Goal: Information Seeking & Learning: Learn about a topic

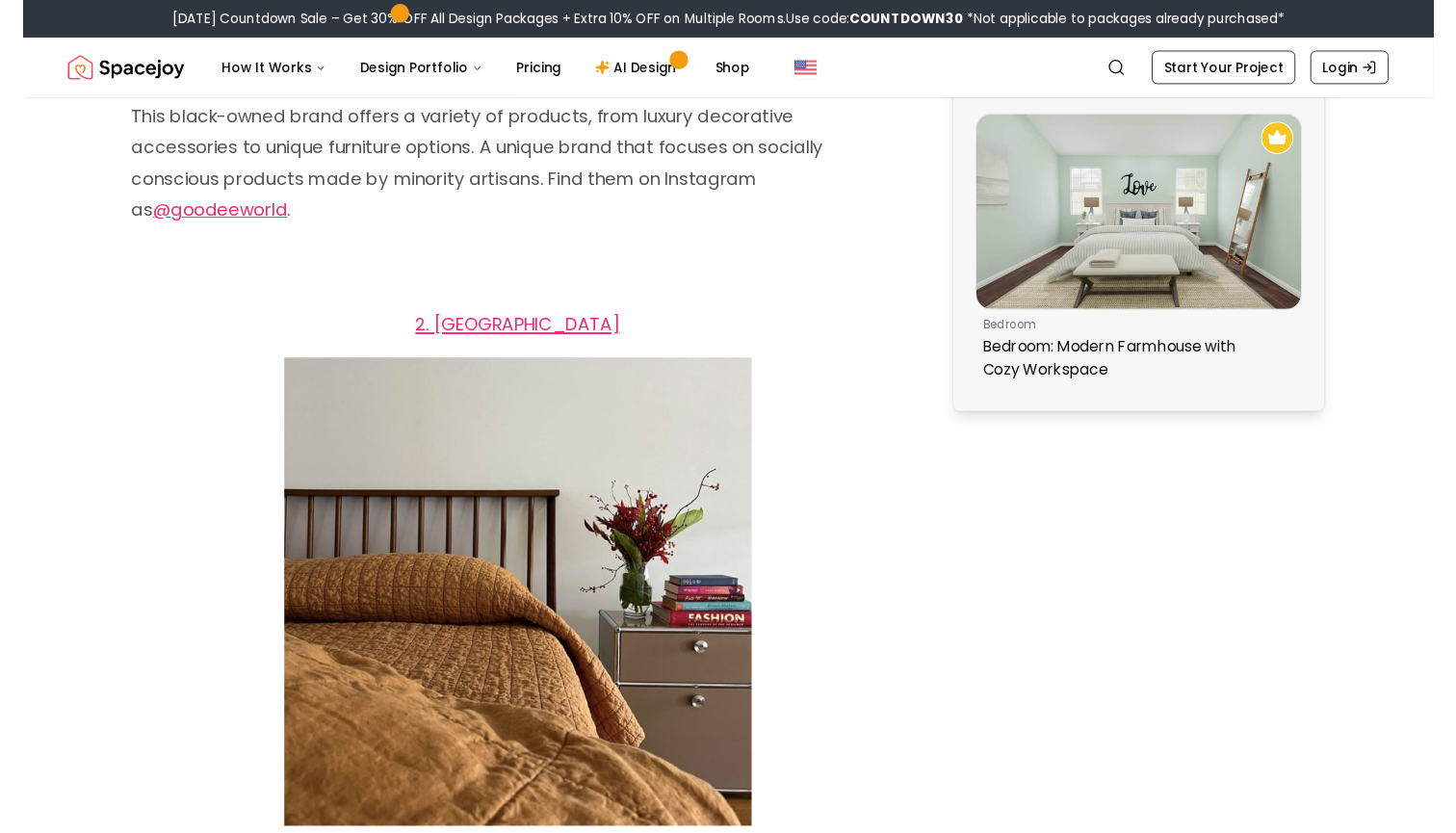
scroll to position [1683, 0]
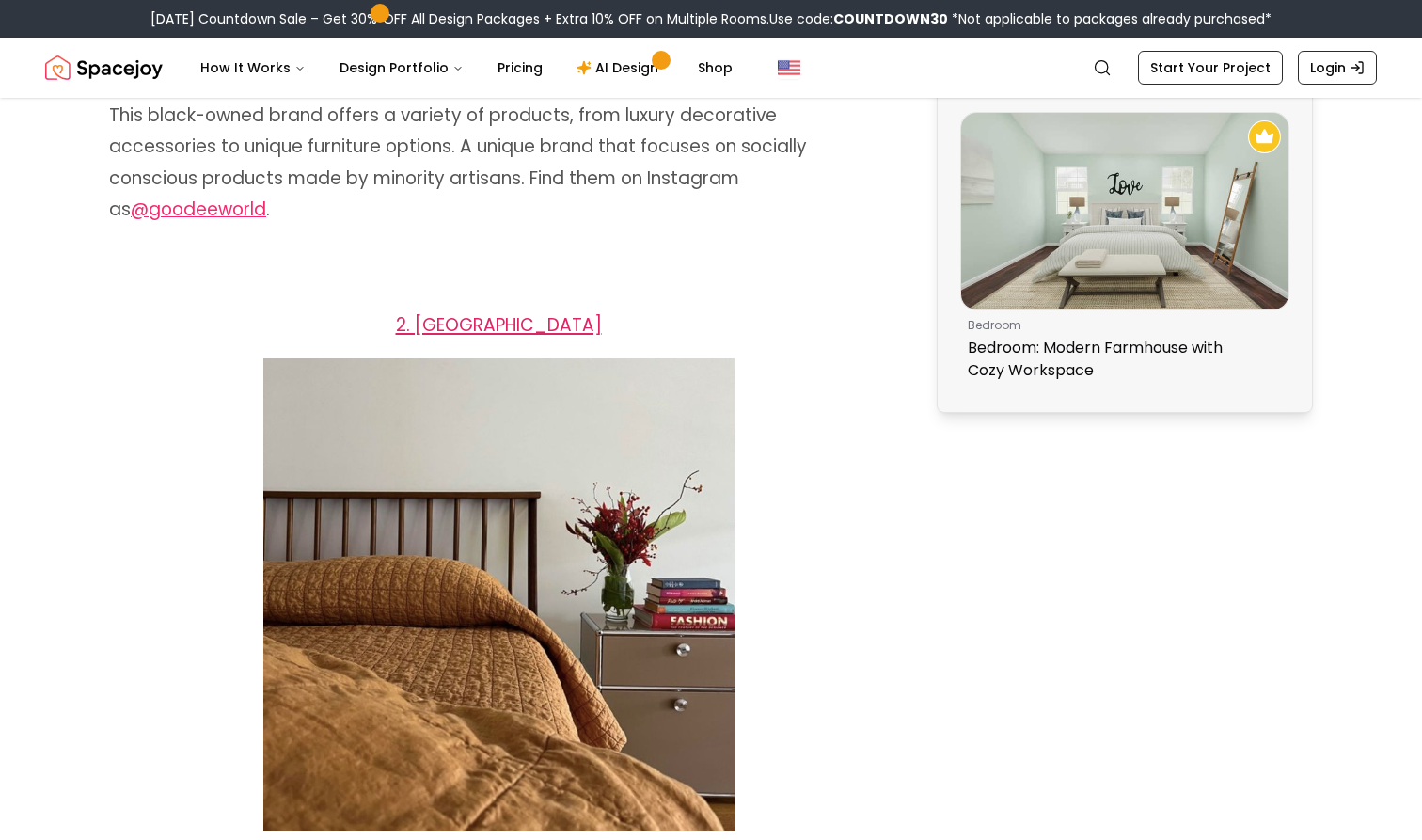
click at [513, 327] on span "2. [GEOGRAPHIC_DATA]" at bounding box center [498, 325] width 206 height 26
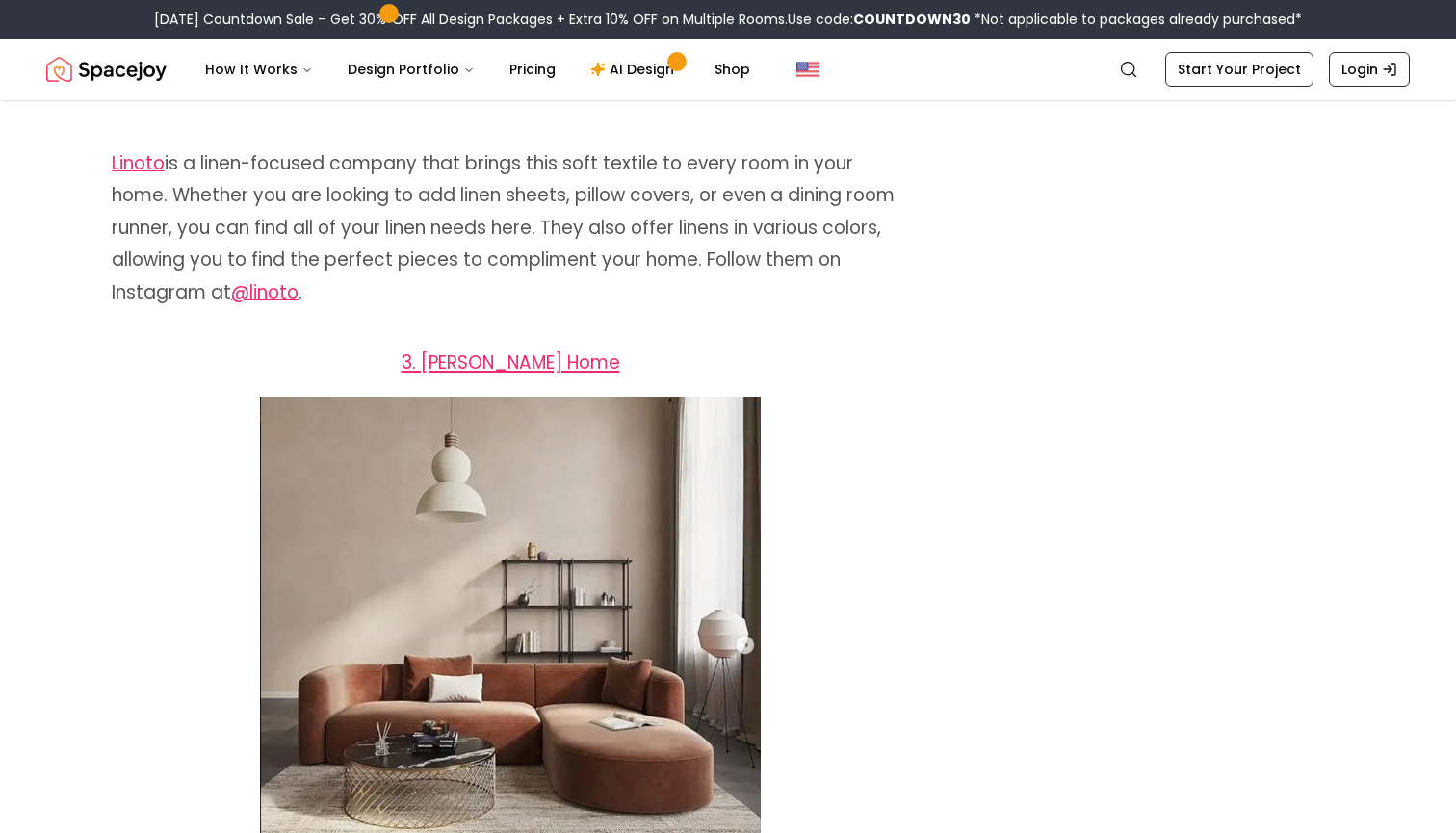
scroll to position [2414, 0]
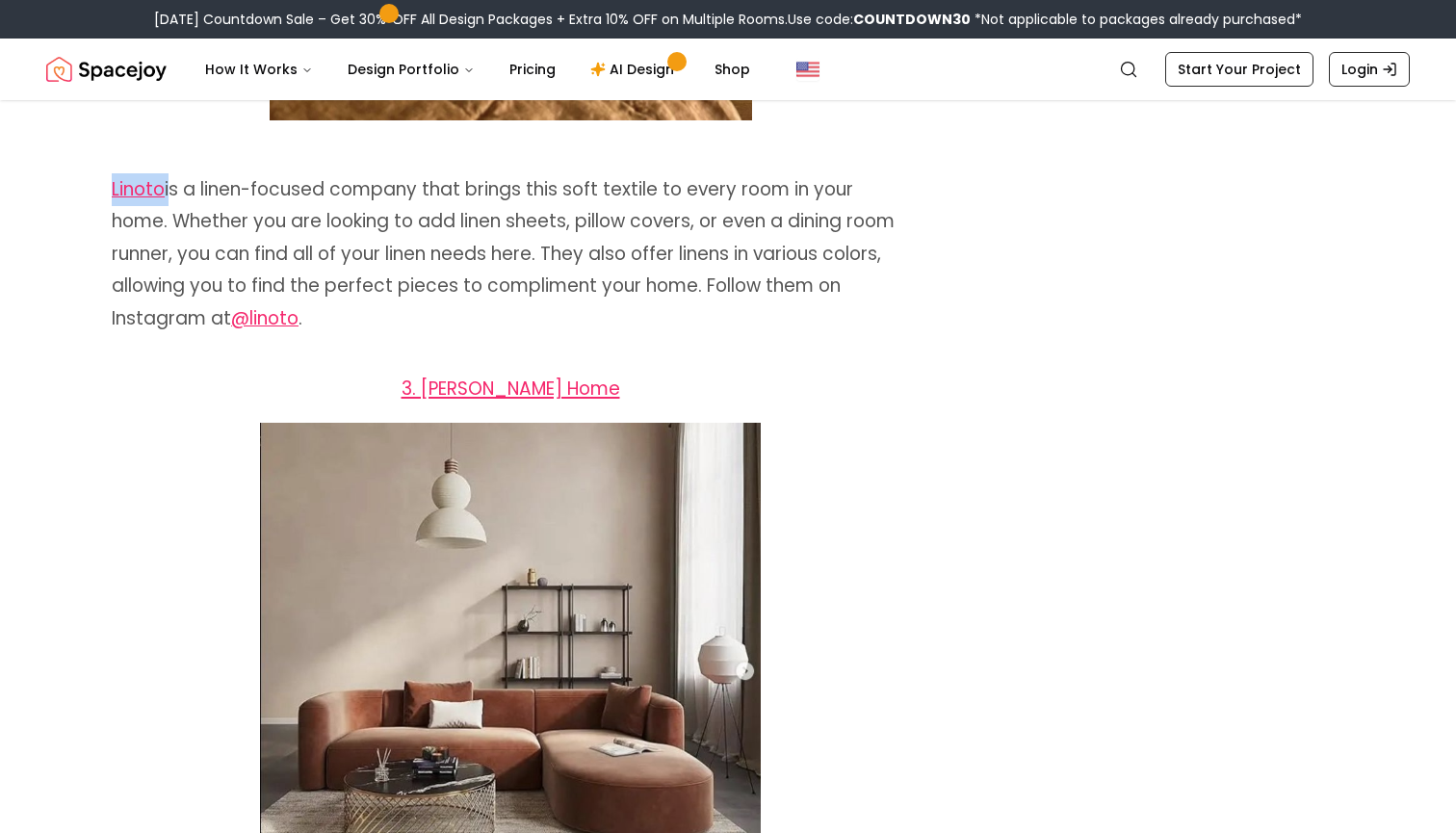
drag, startPoint x: 170, startPoint y: 187, endPoint x: 87, endPoint y: 187, distance: 83.0
copy span "Linoto"
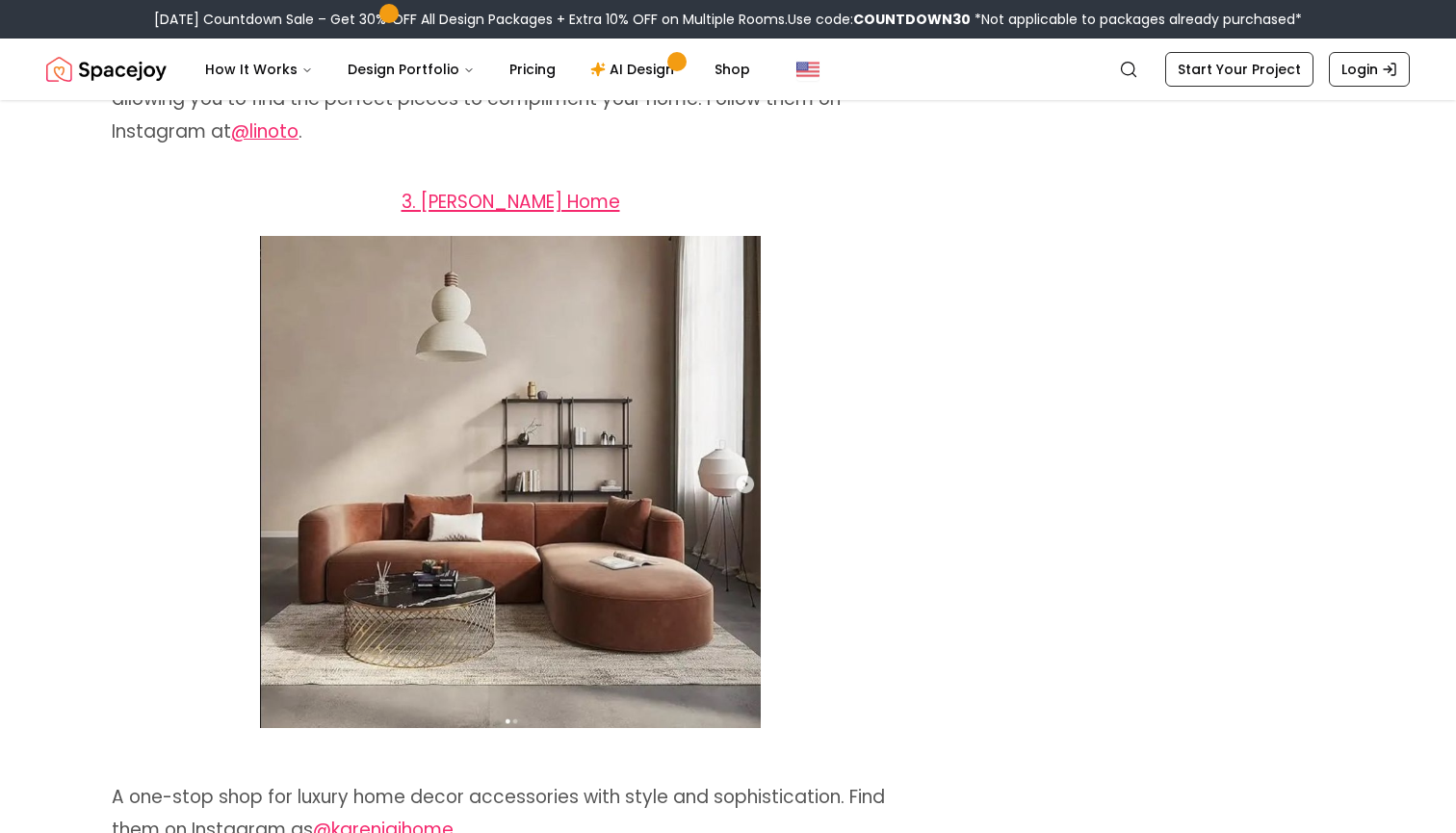
scroll to position [2600, 0]
click at [578, 193] on span "3. [PERSON_NAME] Home" at bounding box center [510, 202] width 218 height 26
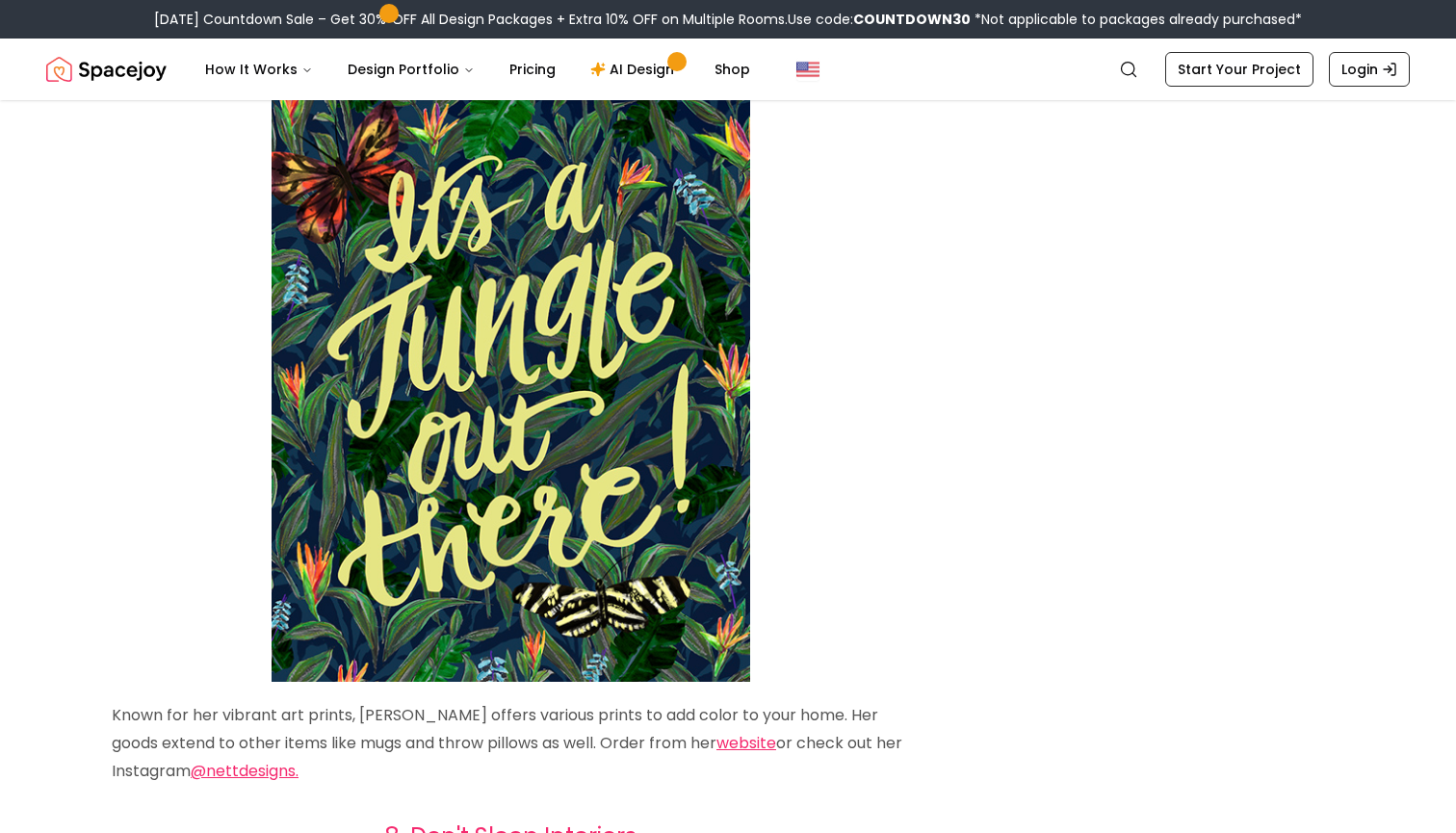
scroll to position [5931, 0]
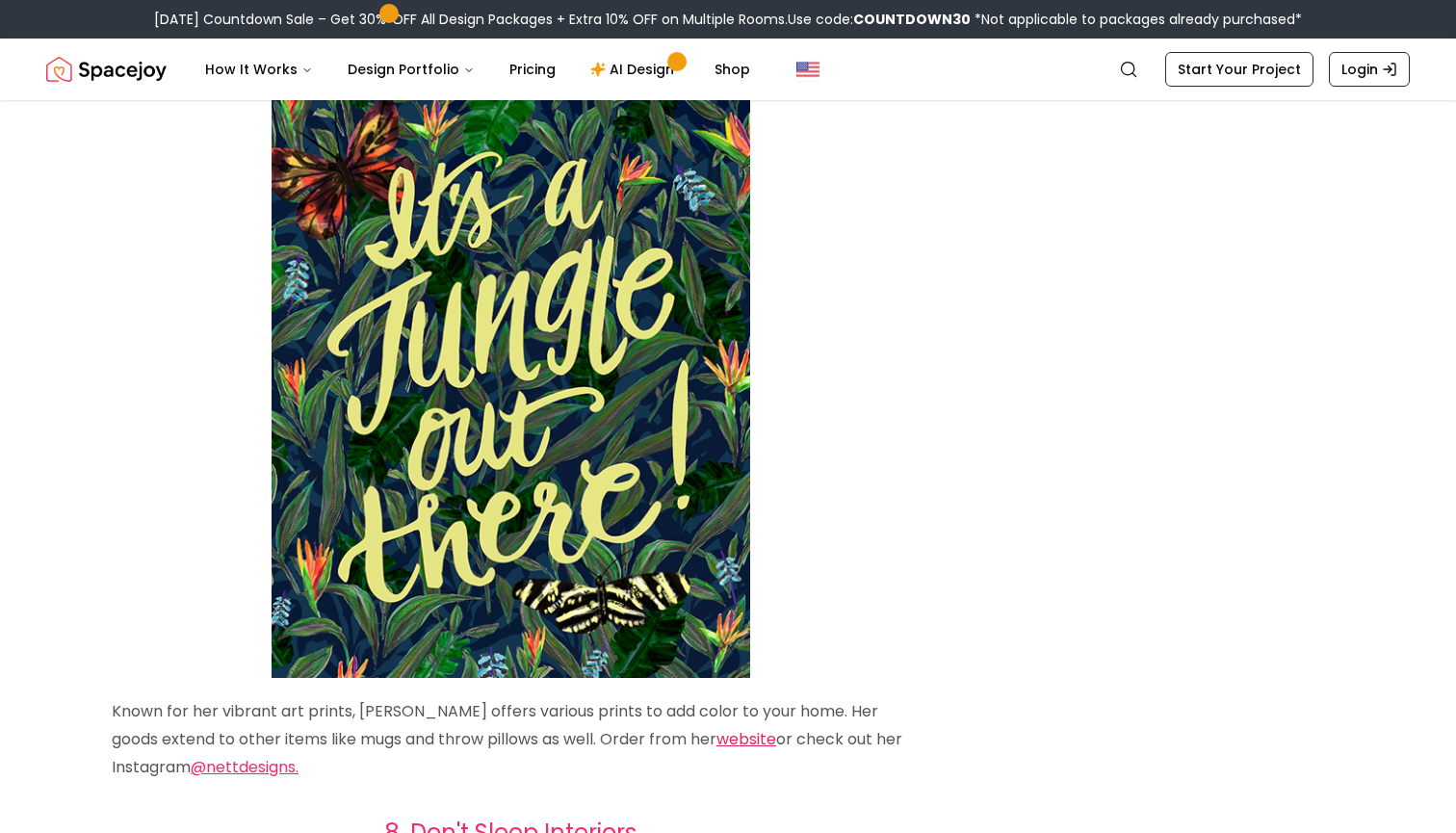
click at [728, 728] on link "website" at bounding box center [747, 739] width 60 height 22
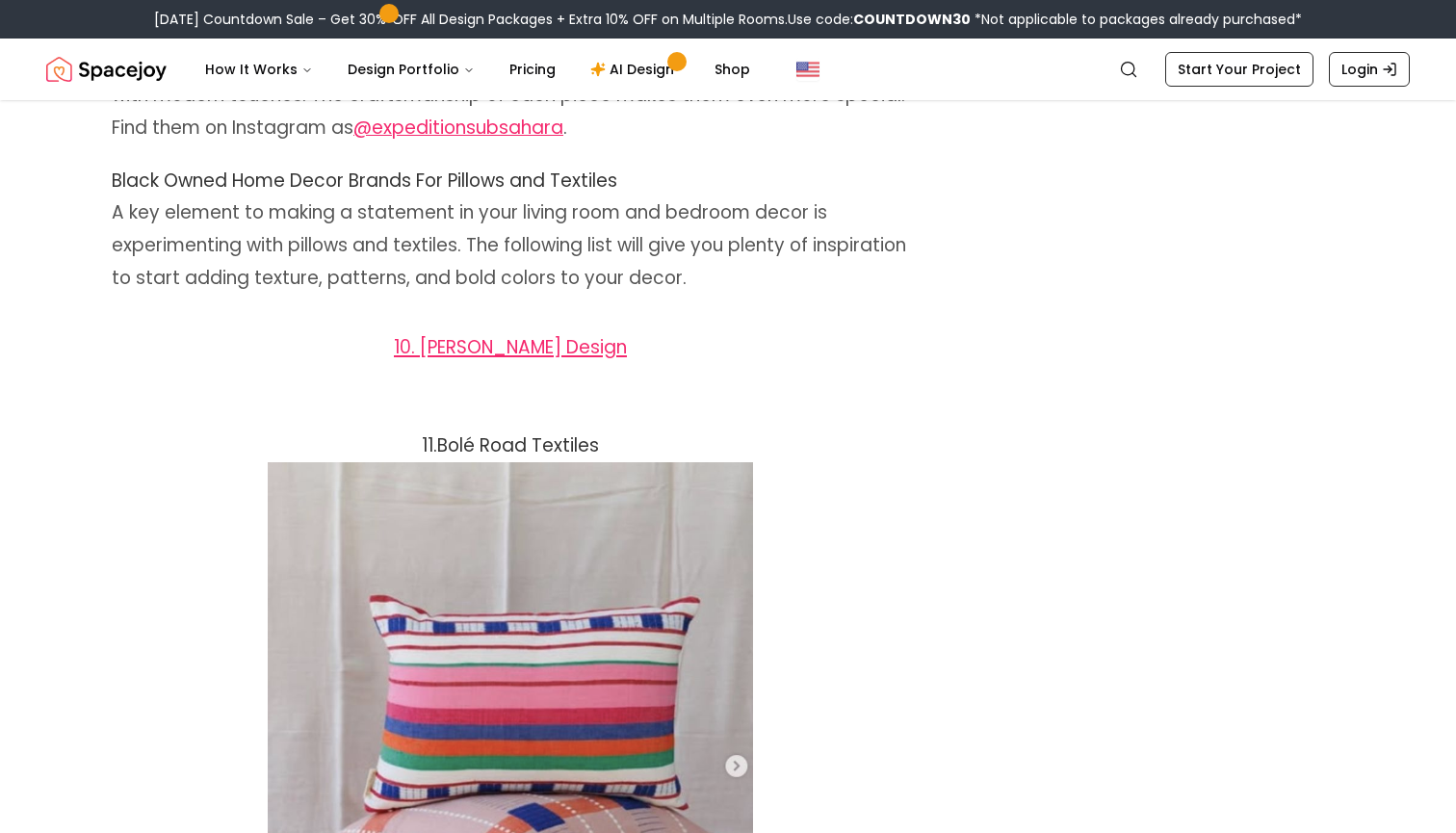
scroll to position [8094, 0]
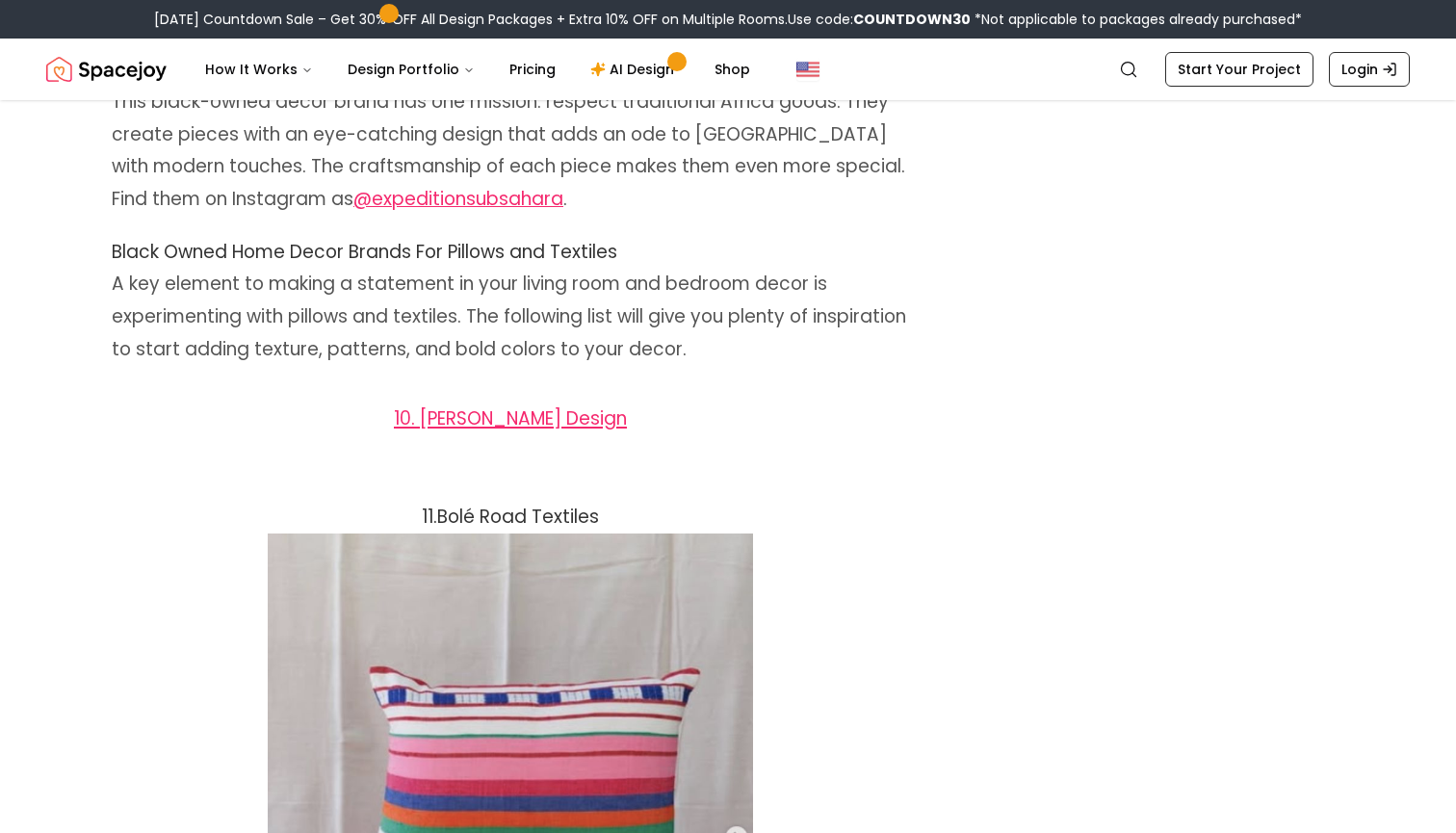
drag, startPoint x: 620, startPoint y: 465, endPoint x: 492, endPoint y: 459, distance: 128.1
click at [492, 500] on h3 "11. Bolé Road Textiles" at bounding box center [510, 517] width 797 height 33
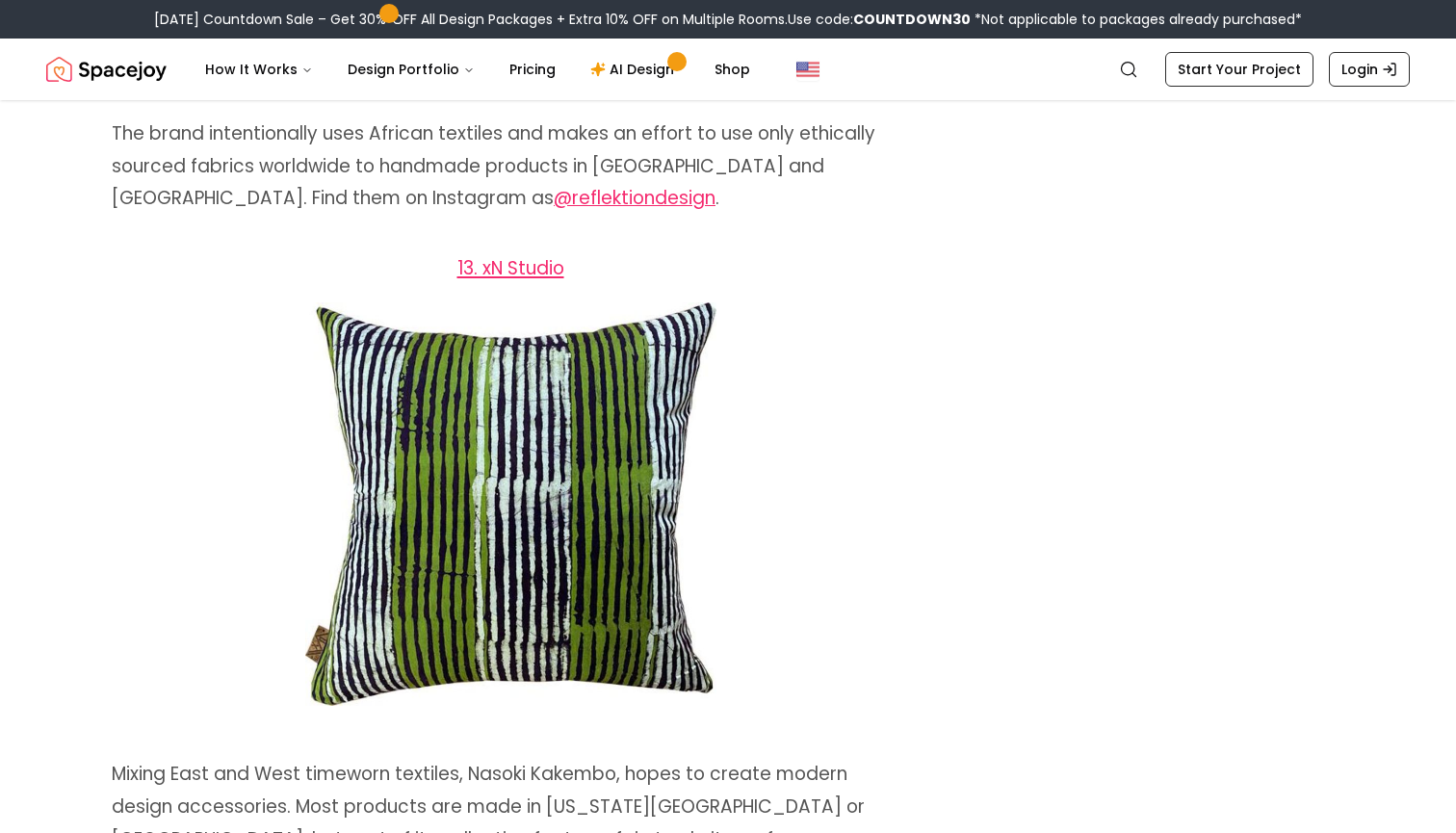
scroll to position [9713, 0]
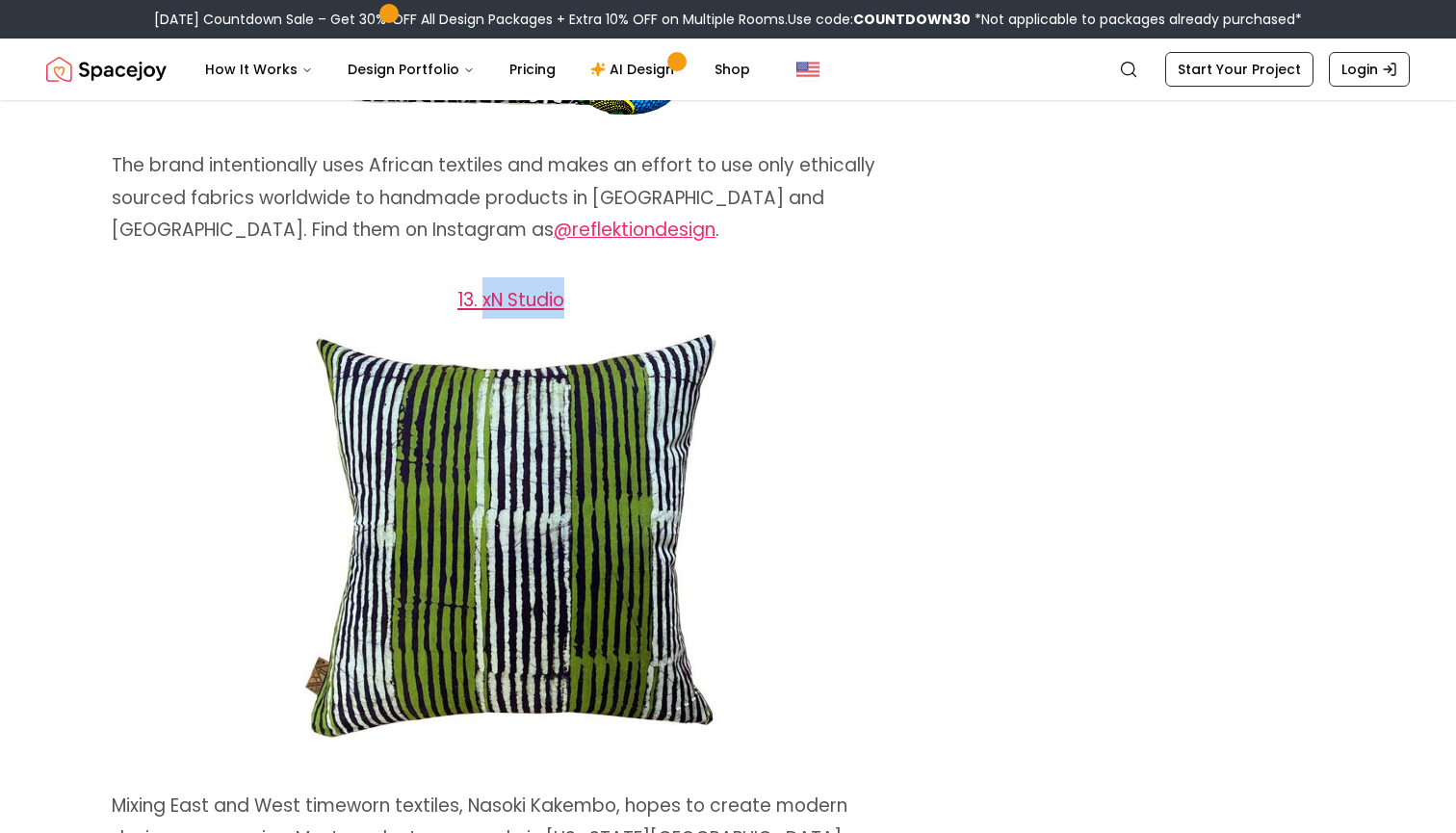
drag, startPoint x: 575, startPoint y: 242, endPoint x: 487, endPoint y: 238, distance: 88.1
click at [484, 277] on h2 "13. xN Studio" at bounding box center [510, 298] width 797 height 42
copy span "xN Studio"
click at [806, 352] on span at bounding box center [510, 534] width 797 height 402
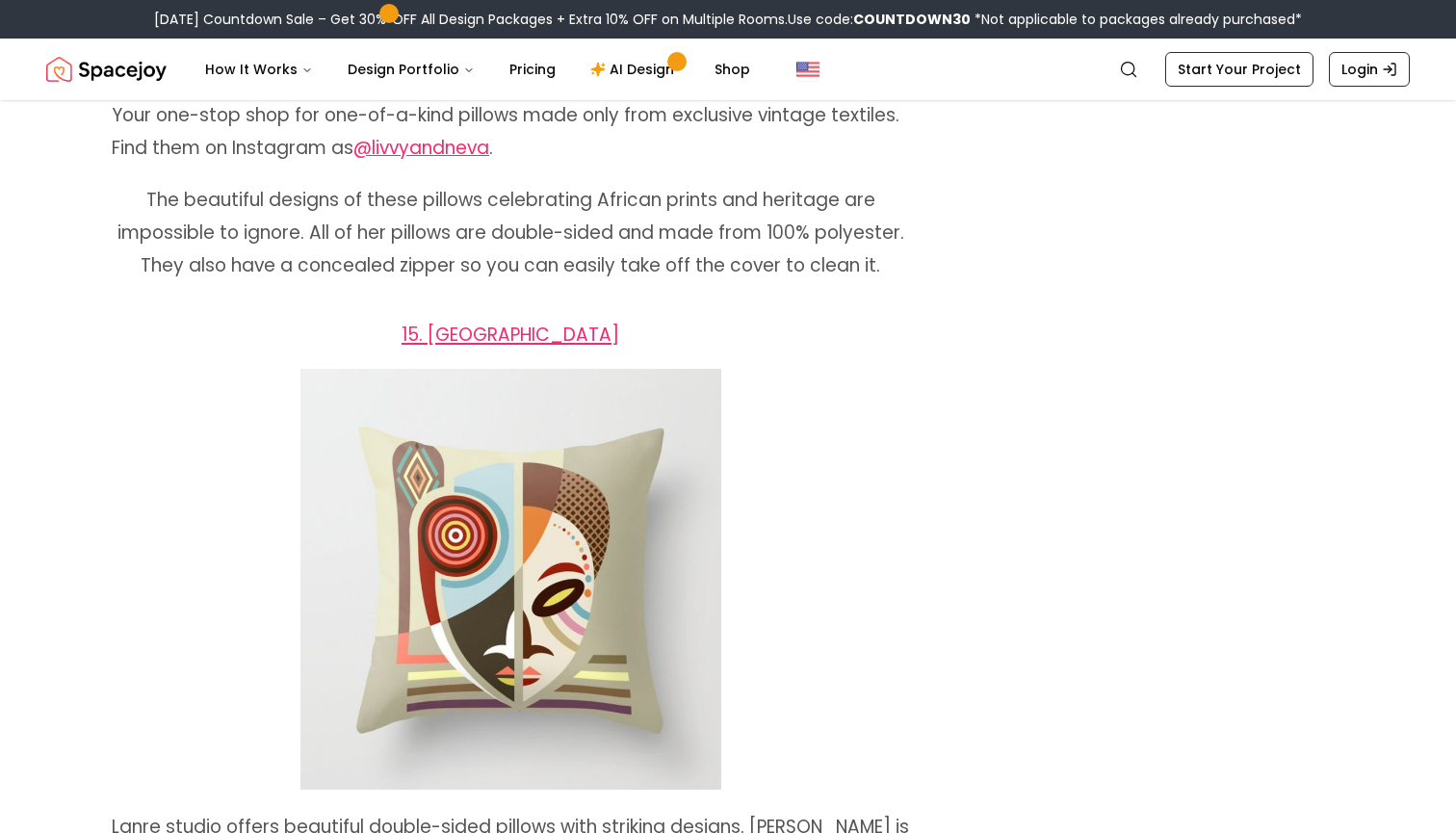
scroll to position [11125, 0]
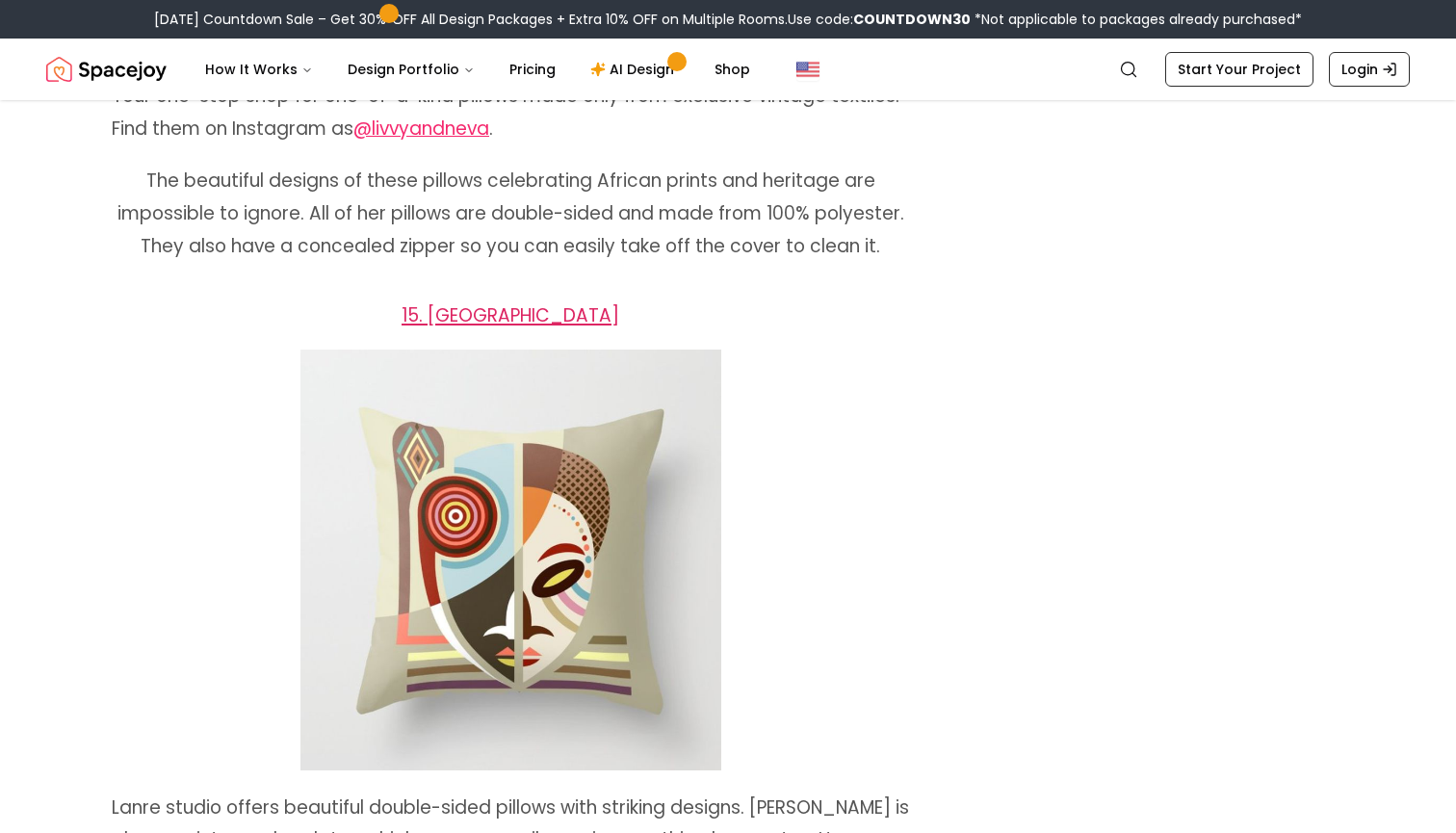
click at [562, 303] on span "15. [GEOGRAPHIC_DATA]" at bounding box center [510, 315] width 217 height 26
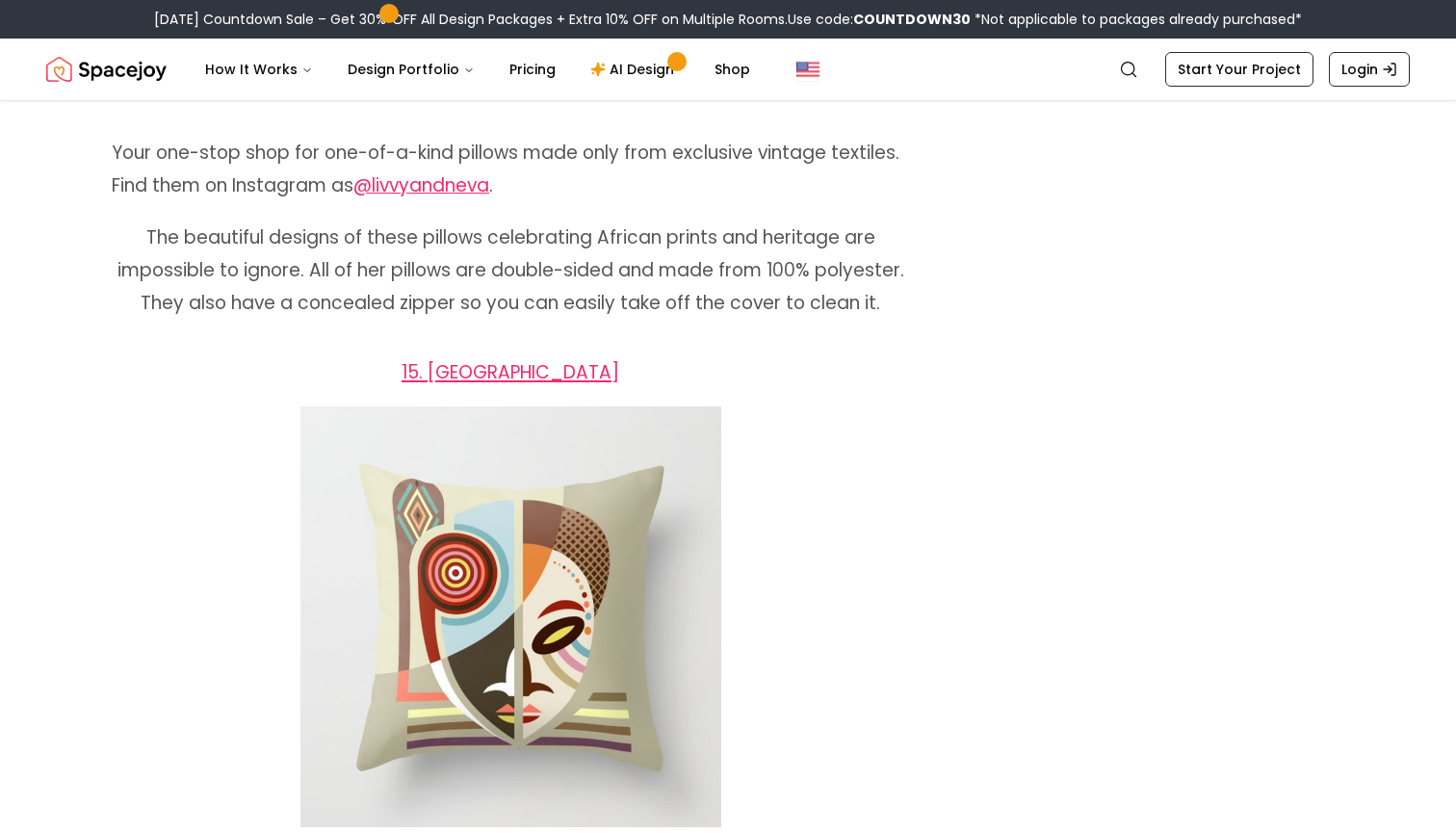
scroll to position [10989, 0]
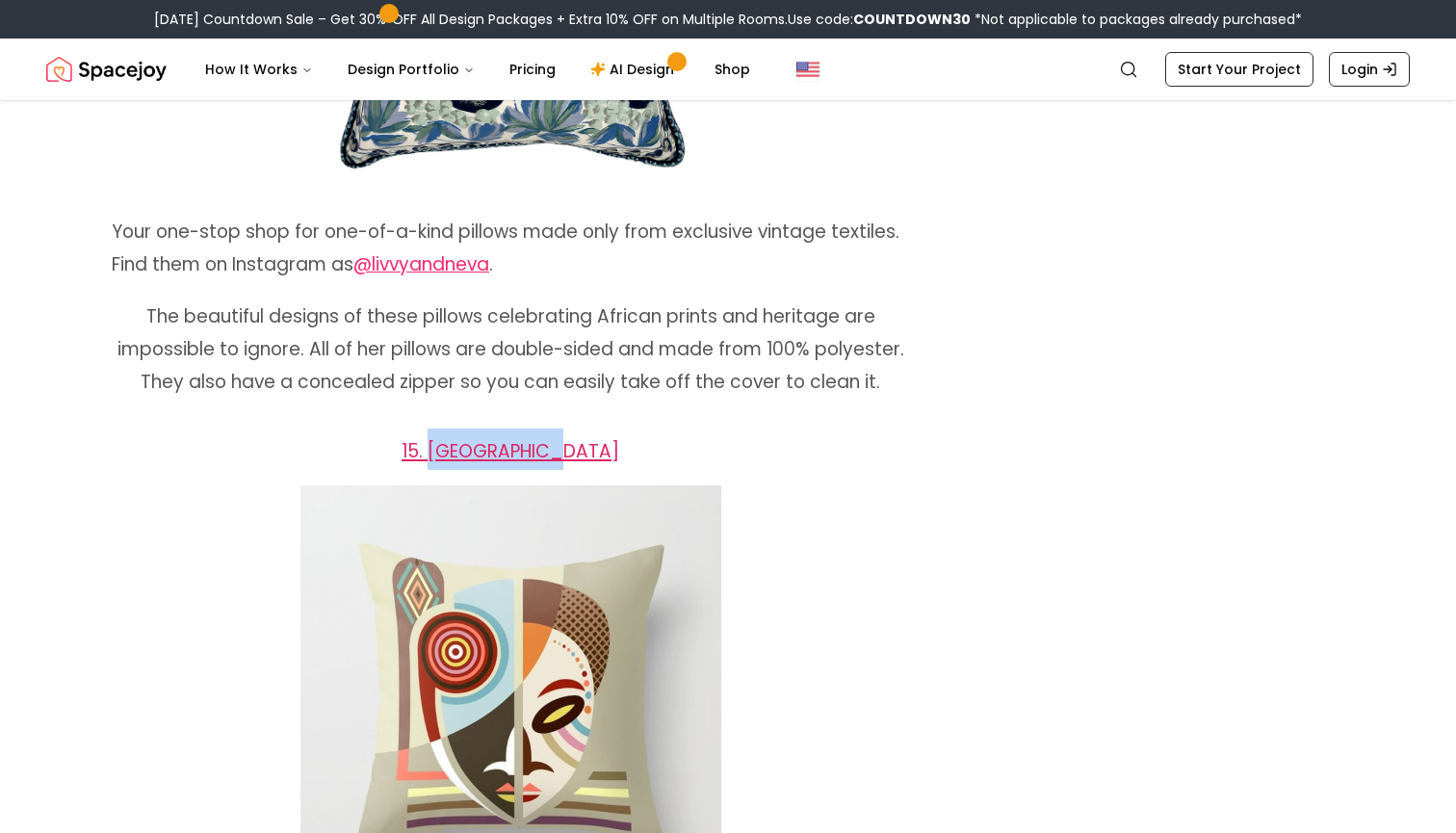
drag, startPoint x: 582, startPoint y: 347, endPoint x: 469, endPoint y: 346, distance: 113.0
click at [469, 429] on h2 "15. [GEOGRAPHIC_DATA]" at bounding box center [510, 449] width 797 height 42
copy span "Lanre Studio"
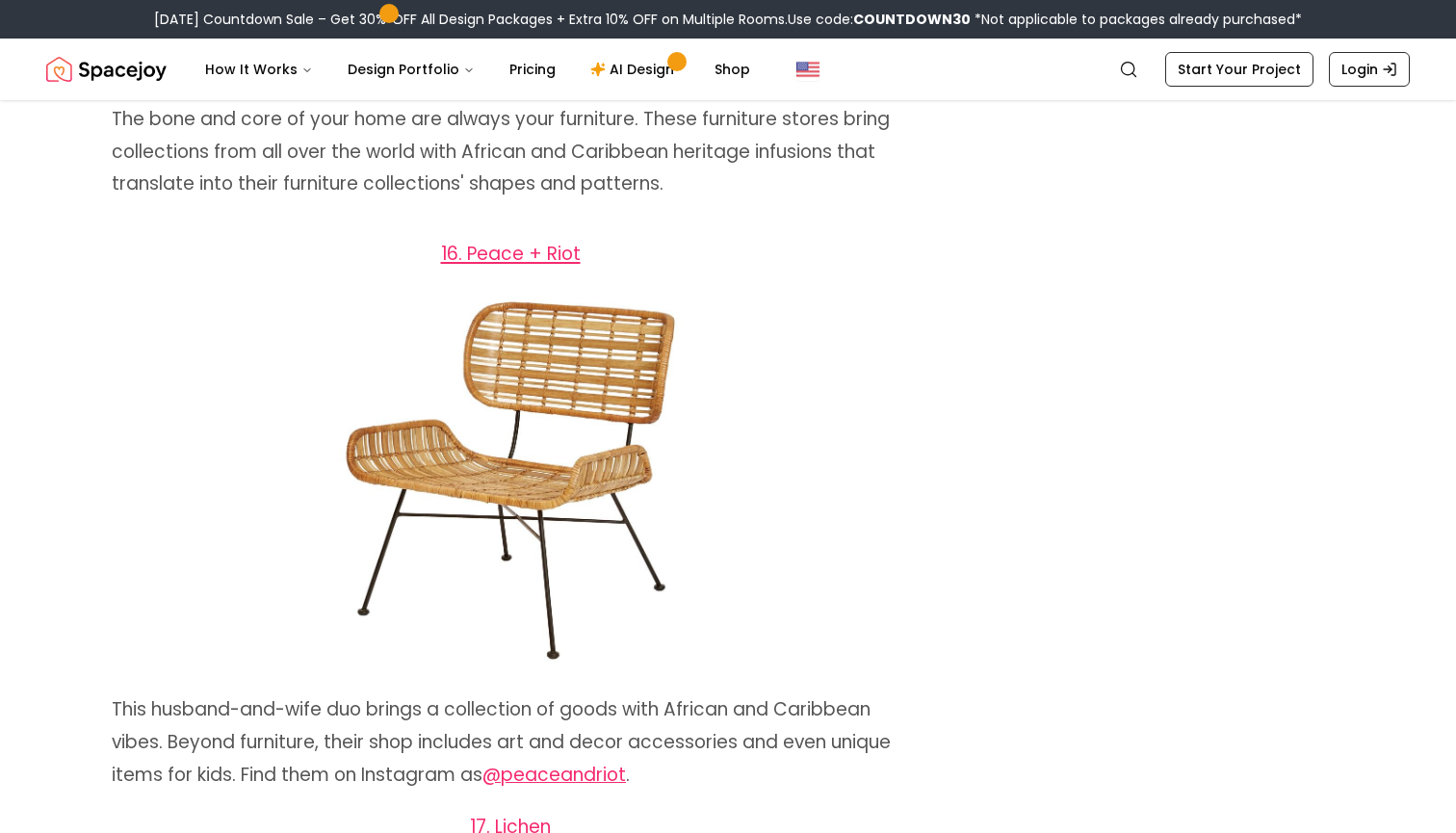
scroll to position [11995, 0]
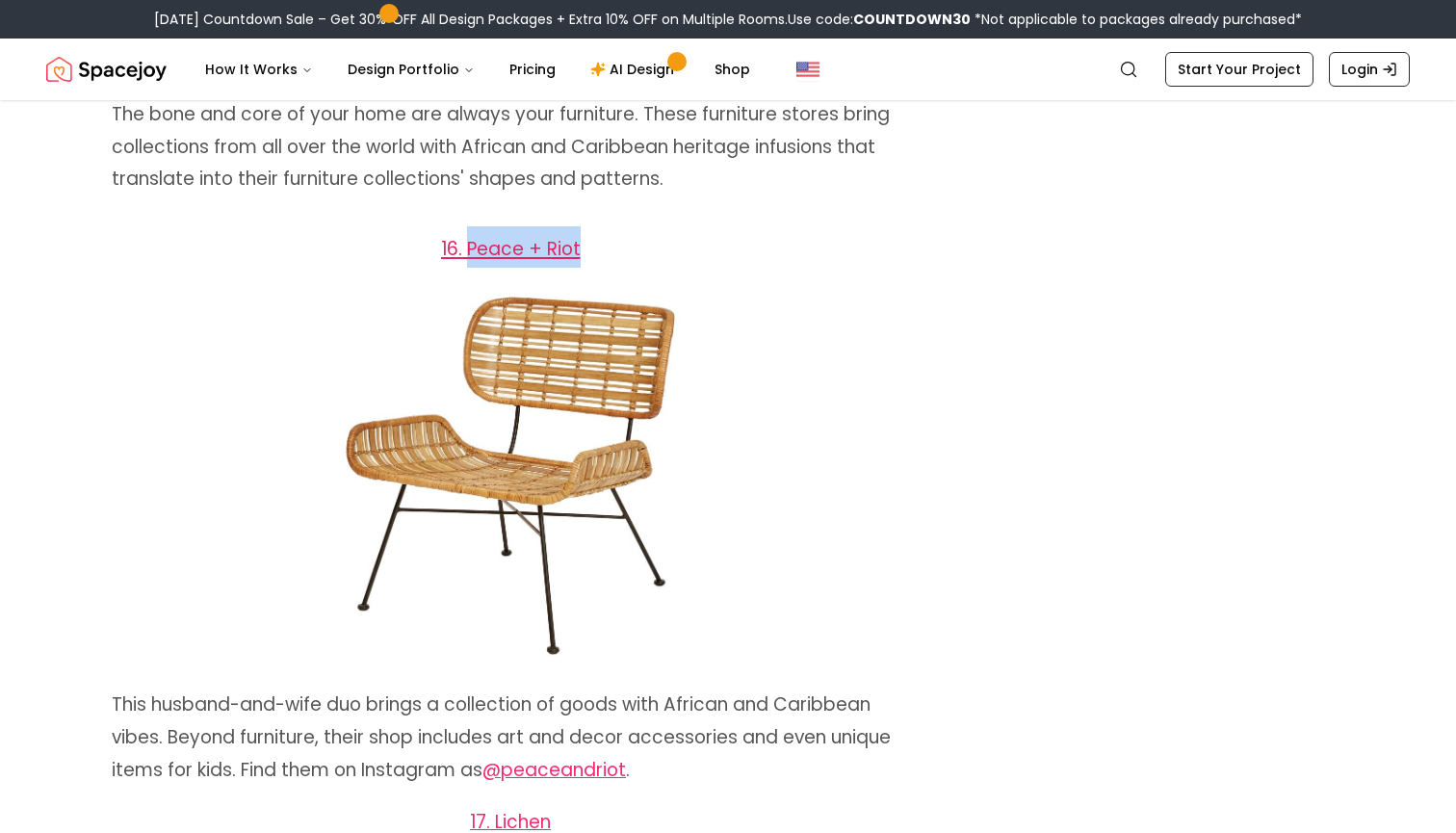
drag, startPoint x: 599, startPoint y: 144, endPoint x: 468, endPoint y: 144, distance: 131.0
click at [468, 226] on h2 "16. Peace + Riot" at bounding box center [510, 246] width 797 height 42
copy span "Peace + Riot"
click at [851, 283] on span at bounding box center [510, 475] width 797 height 385
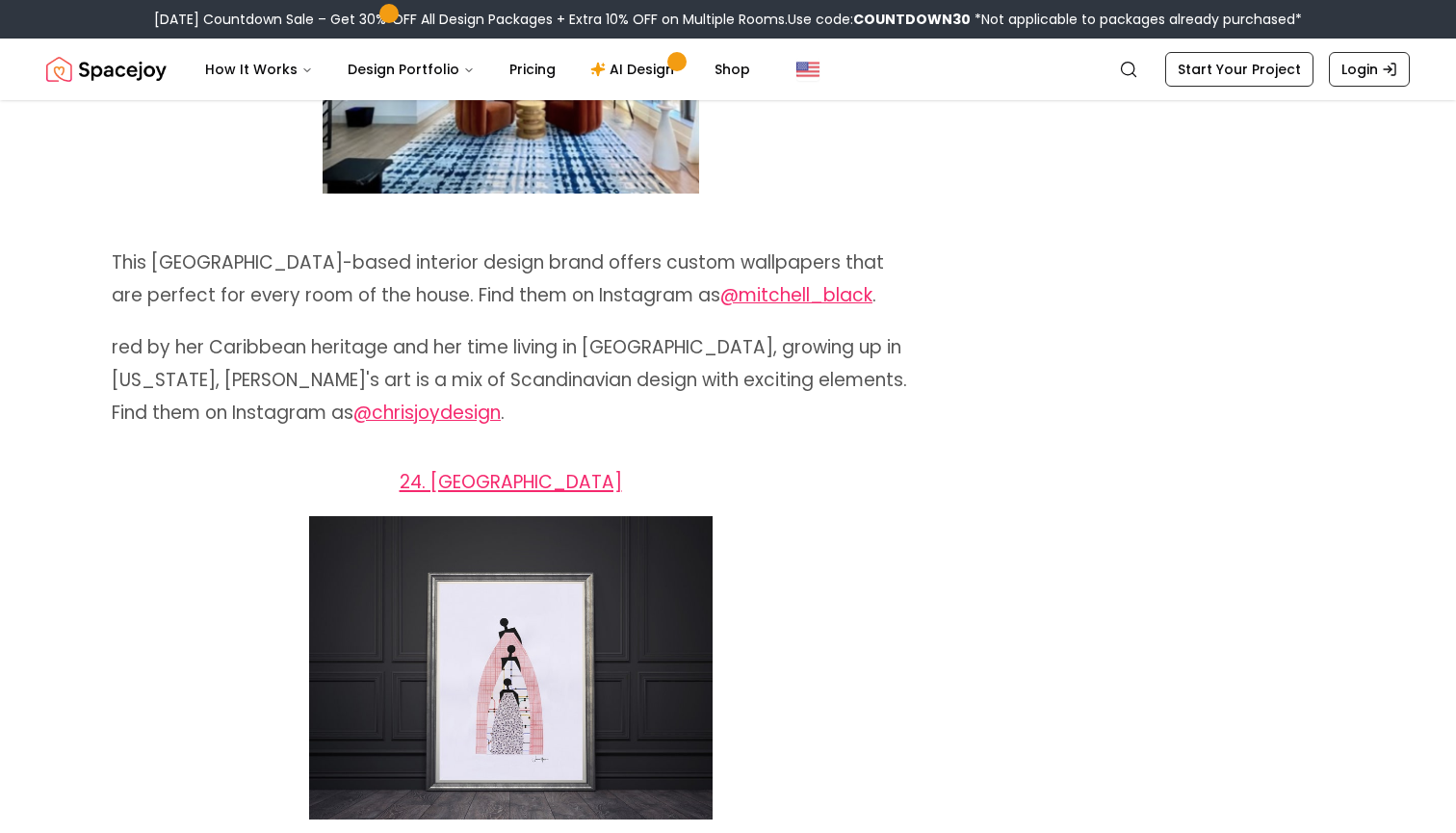
scroll to position [17237, 0]
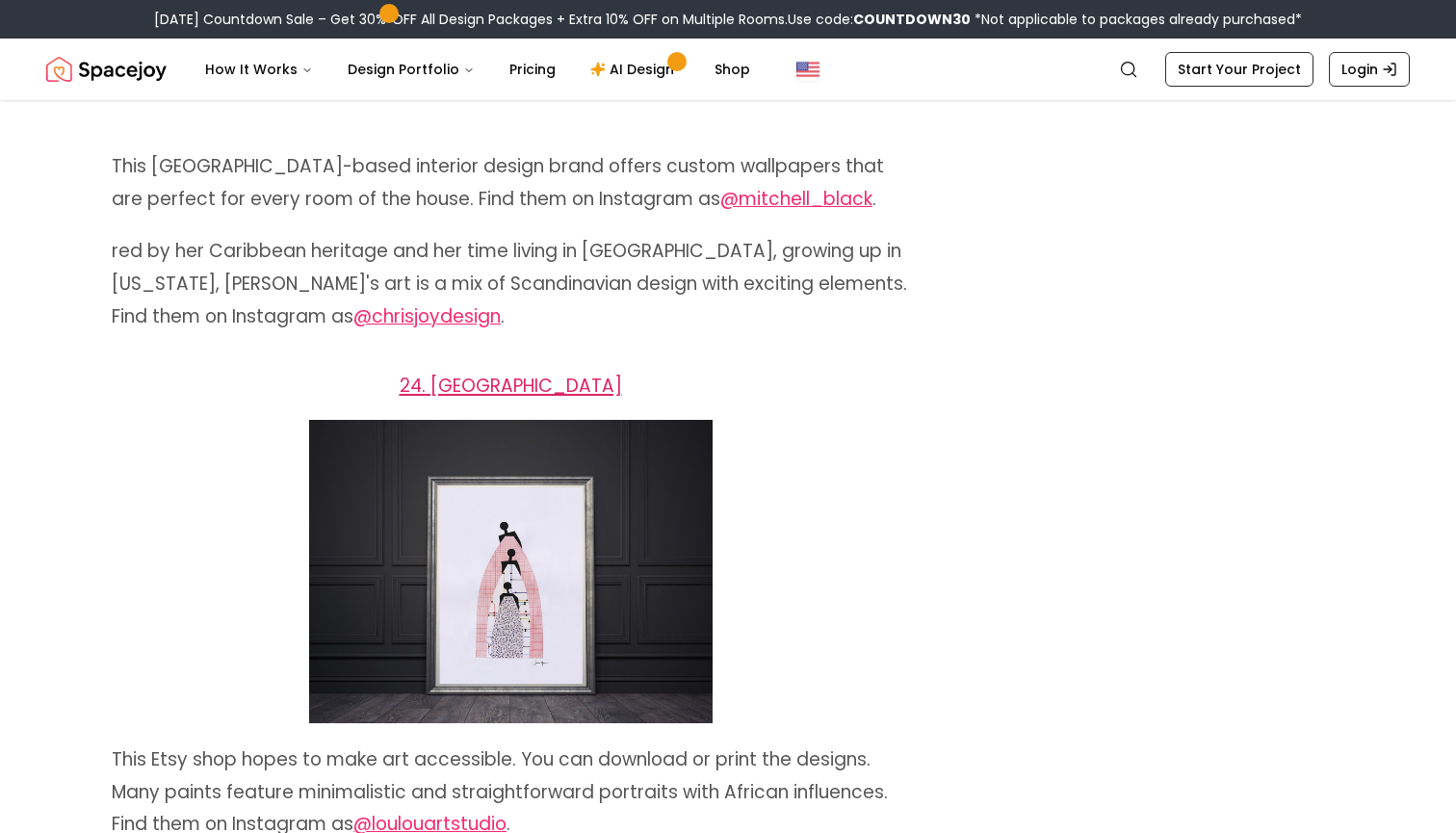
click at [545, 372] on span "24. [GEOGRAPHIC_DATA]" at bounding box center [510, 385] width 222 height 26
drag, startPoint x: 640, startPoint y: 210, endPoint x: 444, endPoint y: 208, distance: 196.0
click at [444, 363] on h2 "24. [GEOGRAPHIC_DATA]" at bounding box center [510, 383] width 797 height 42
copy span "LouLou Arts Studio"
click at [900, 419] on span at bounding box center [510, 570] width 797 height 304
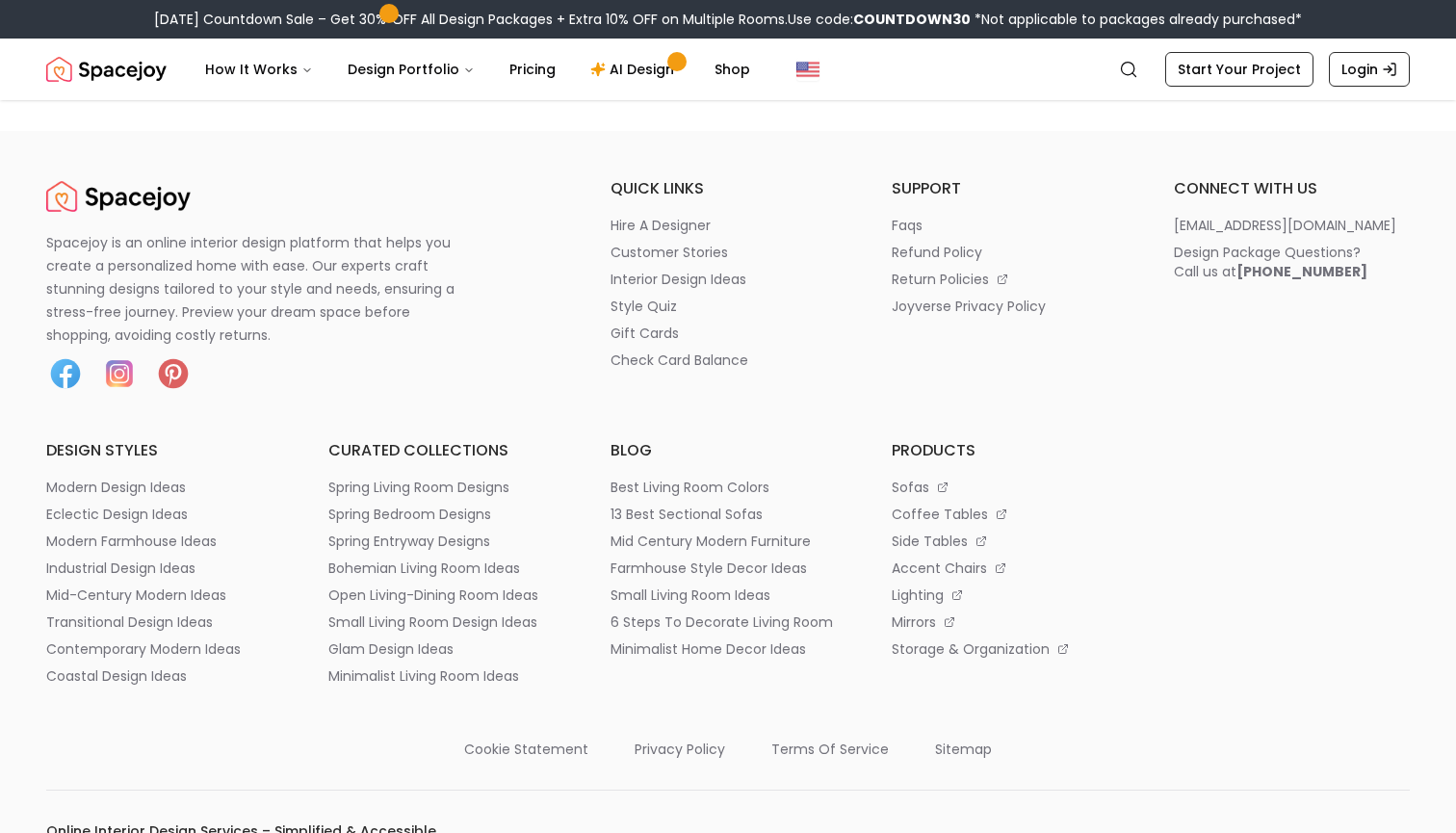
scroll to position [23098, 0]
